Goal: Find specific page/section: Find specific page/section

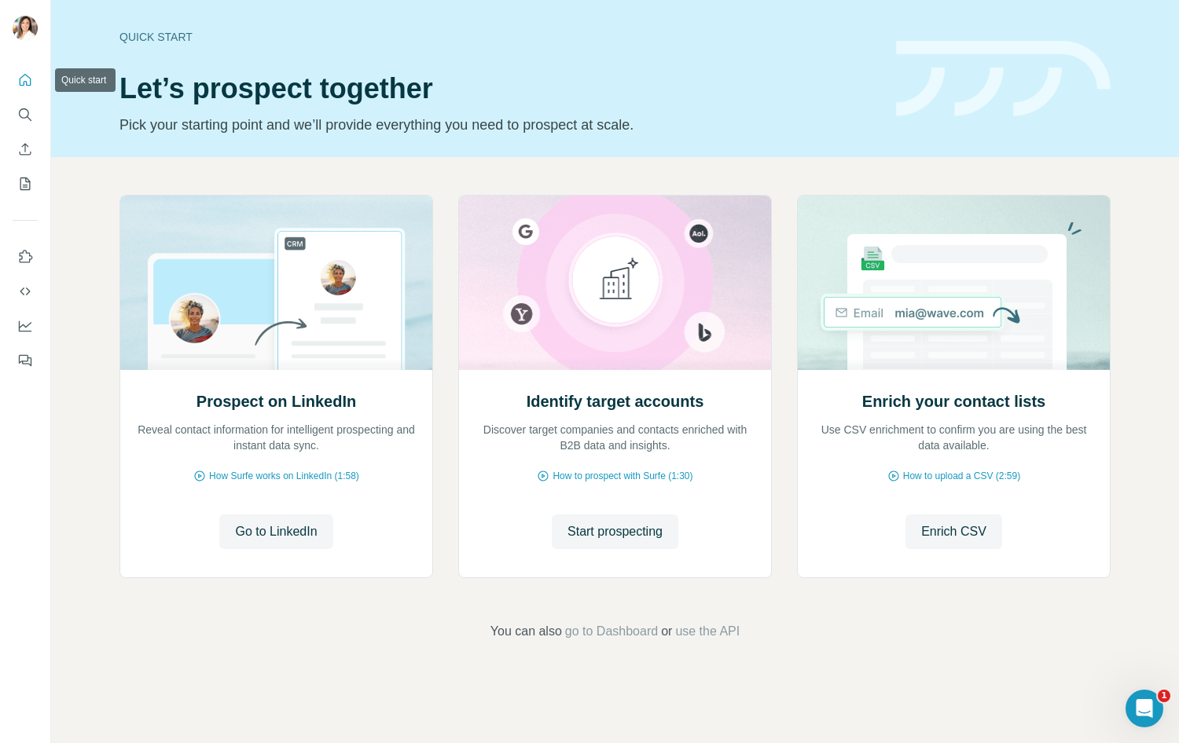
click at [20, 107] on icon "Search" at bounding box center [25, 115] width 16 height 16
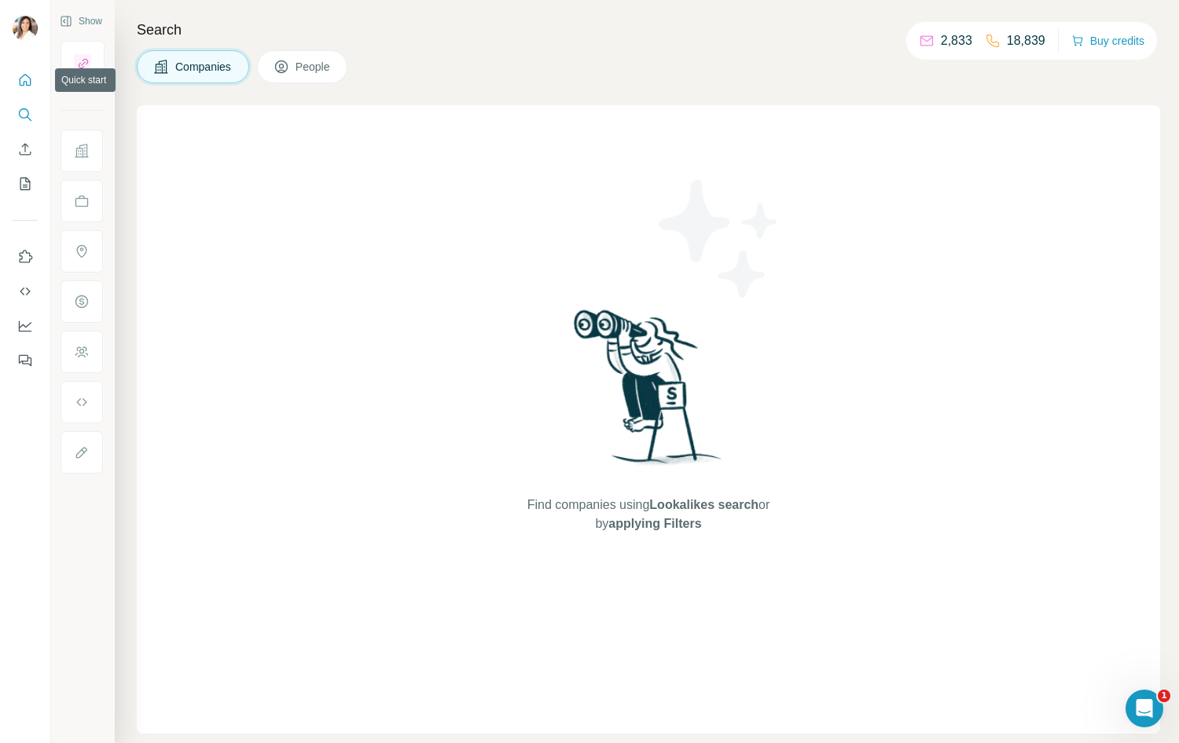
click at [24, 83] on icon "Quick start" at bounding box center [25, 80] width 16 height 16
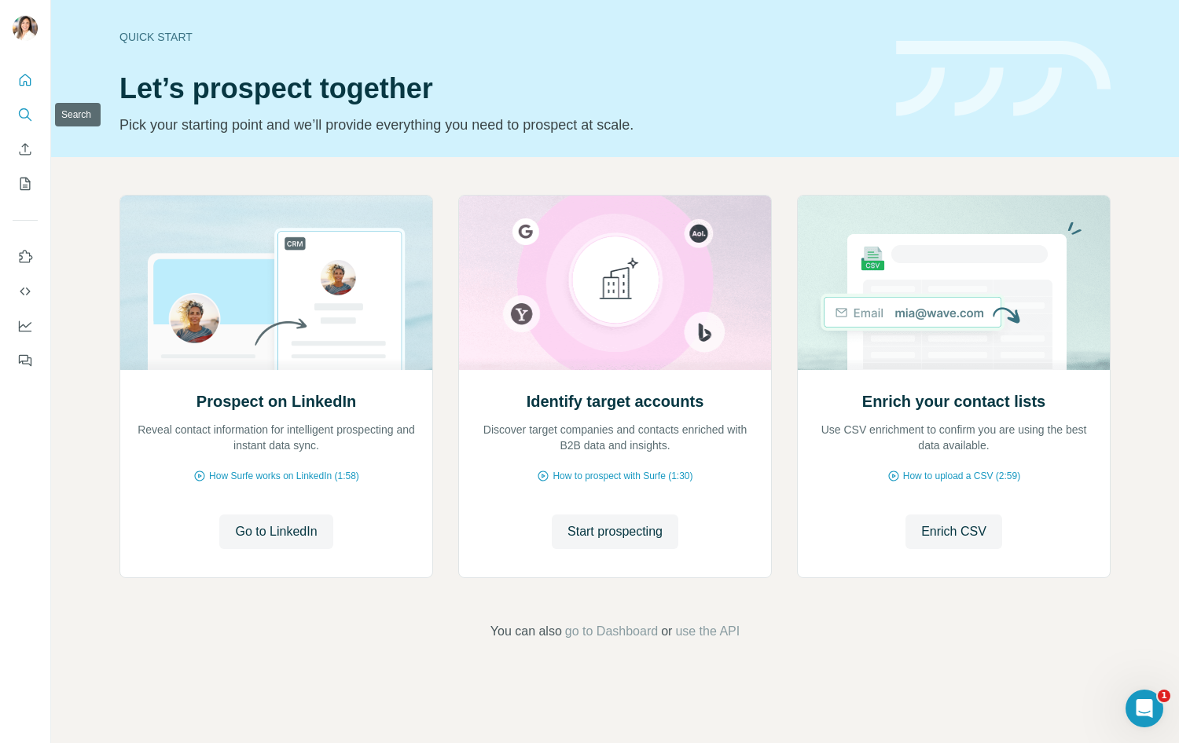
click at [26, 124] on button "Search" at bounding box center [25, 115] width 25 height 28
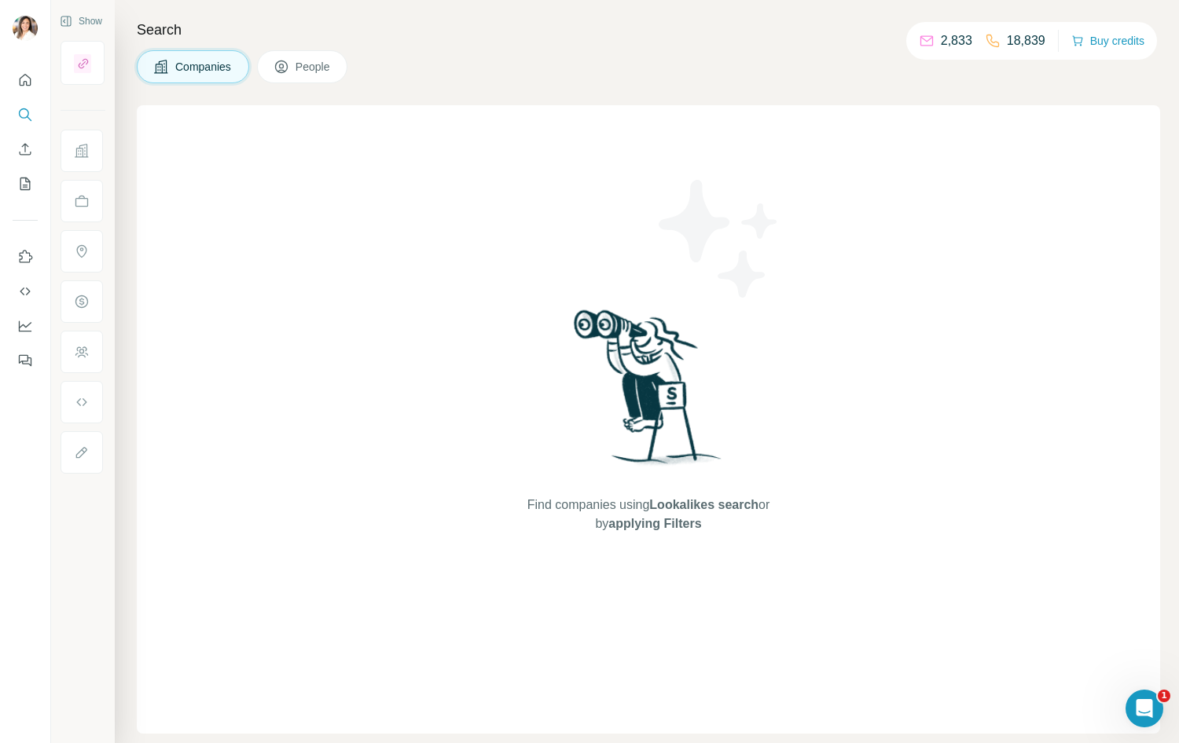
click at [171, 69] on button "Companies" at bounding box center [193, 66] width 112 height 33
click at [549, 83] on div "Search Companies People Find companies using Lookalikes search or by applying F…" at bounding box center [647, 371] width 1064 height 743
